Goal: Information Seeking & Learning: Learn about a topic

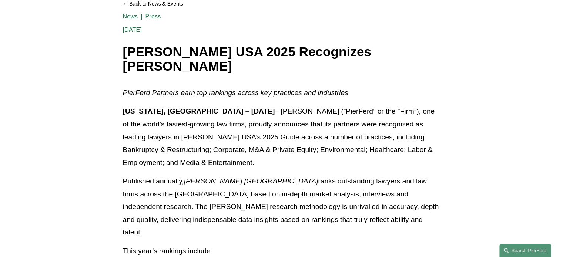
scroll to position [57, 0]
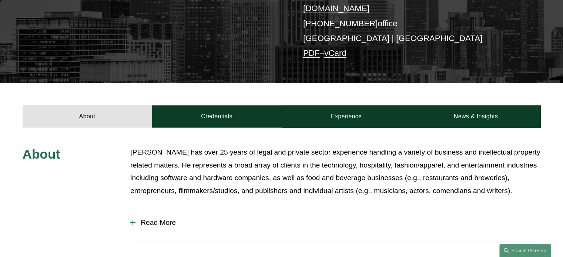
scroll to position [175, 0]
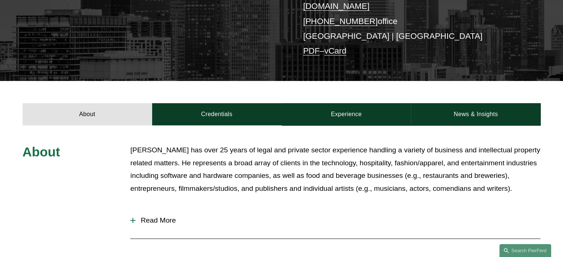
drag, startPoint x: 0, startPoint y: 0, endPoint x: 337, endPoint y: 139, distance: 364.7
click at [337, 144] on p "Greg Perleberg has over 25 years of legal and private sector experience handlin…" at bounding box center [335, 169] width 410 height 51
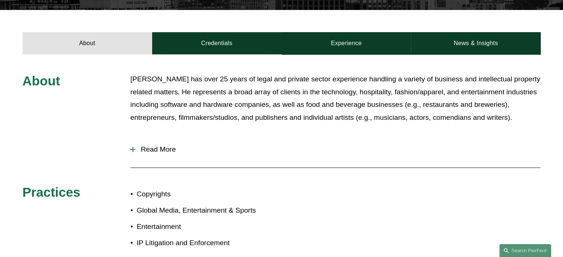
scroll to position [247, 0]
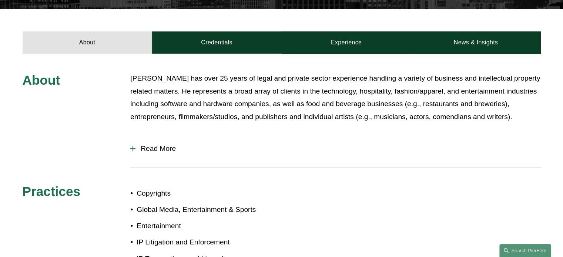
click at [153, 145] on span "Read More" at bounding box center [338, 149] width 405 height 8
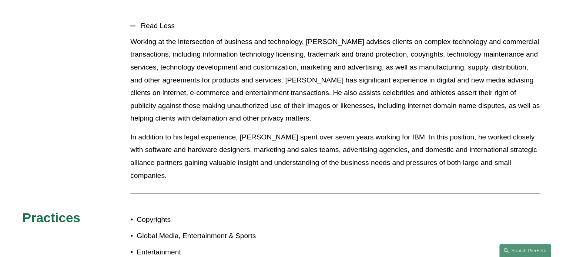
scroll to position [191, 0]
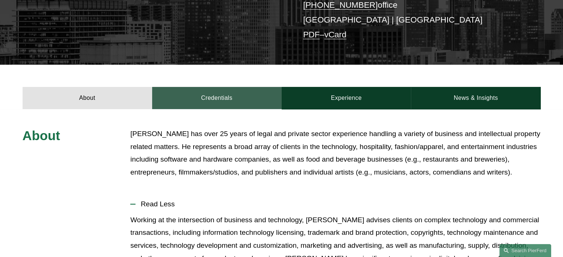
click at [188, 93] on link "Credentials" at bounding box center [217, 98] width 130 height 22
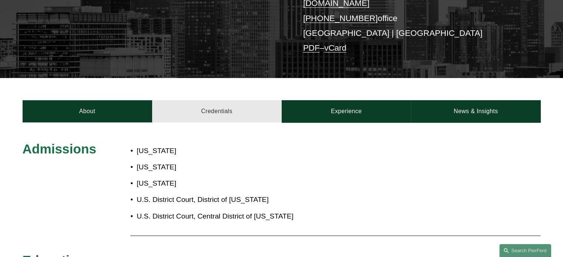
scroll to position [178, 0]
click at [344, 91] on div "About Credentials Experience News & Insights" at bounding box center [281, 100] width 563 height 44
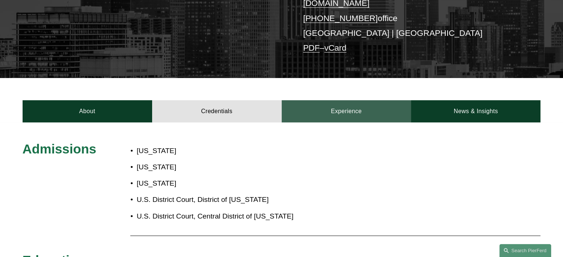
click at [346, 100] on link "Experience" at bounding box center [347, 111] width 130 height 22
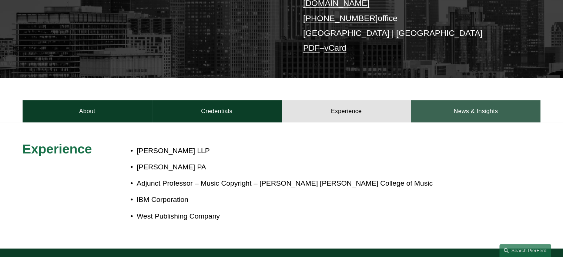
click at [462, 100] on link "News & Insights" at bounding box center [476, 111] width 130 height 22
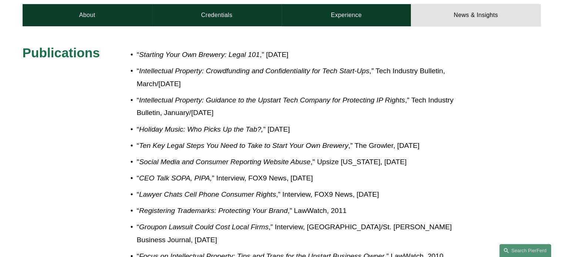
scroll to position [0, 0]
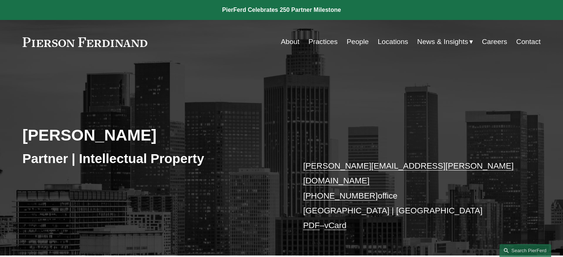
click at [306, 160] on p "greg.perleberg@pierferd.com +1.310.853.6236 office Los Angeles | Phoenix PDF – …" at bounding box center [411, 196] width 216 height 75
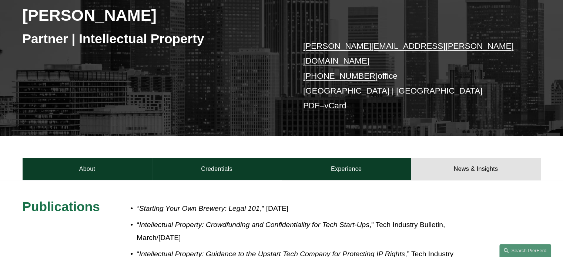
scroll to position [121, 0]
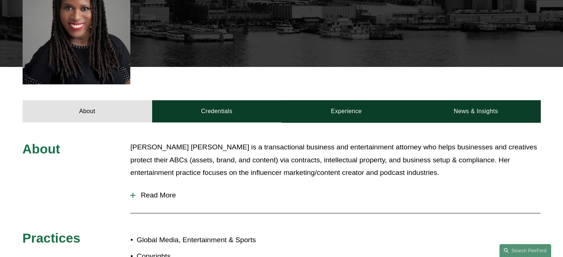
scroll to position [292, 0]
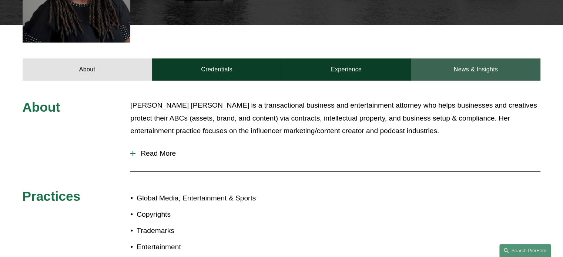
click at [437, 59] on link "News & Insights" at bounding box center [476, 70] width 130 height 22
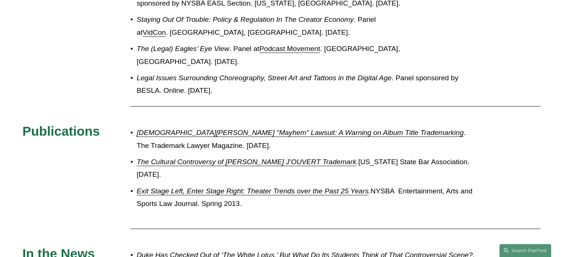
scroll to position [561, 0]
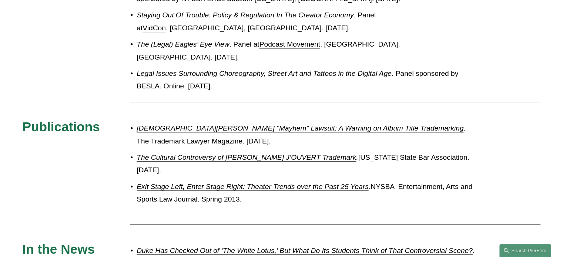
click at [289, 183] on em "Exit Stage Left, Enter Stage Right: Theater Trends over the Past 25 Years" at bounding box center [253, 187] width 232 height 8
click at [278, 154] on em "The Cultural Controversy of Michael B. Jordan’s J’OUVERT Trademark" at bounding box center [247, 158] width 220 height 8
click at [228, 124] on em "Lady Gaga's "Mayhem" Lawsuit: A Warning on Album Title Trademarking" at bounding box center [300, 128] width 327 height 8
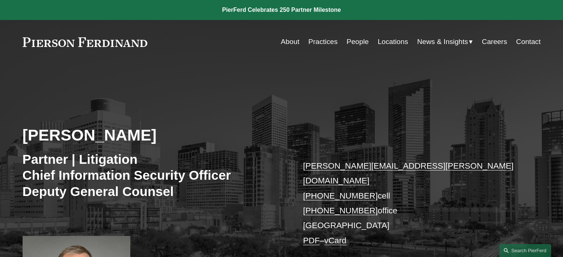
scroll to position [272, 0]
